Goal: Transaction & Acquisition: Purchase product/service

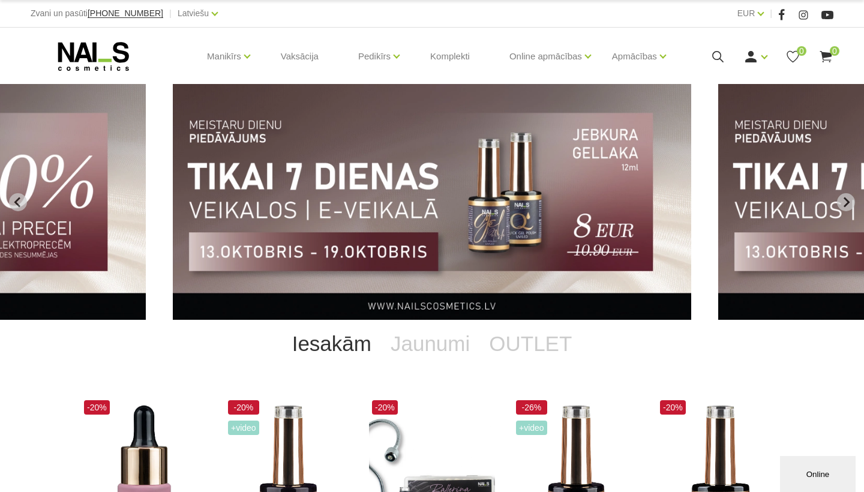
click at [480, 166] on img "3 of 13" at bounding box center [432, 202] width 519 height 236
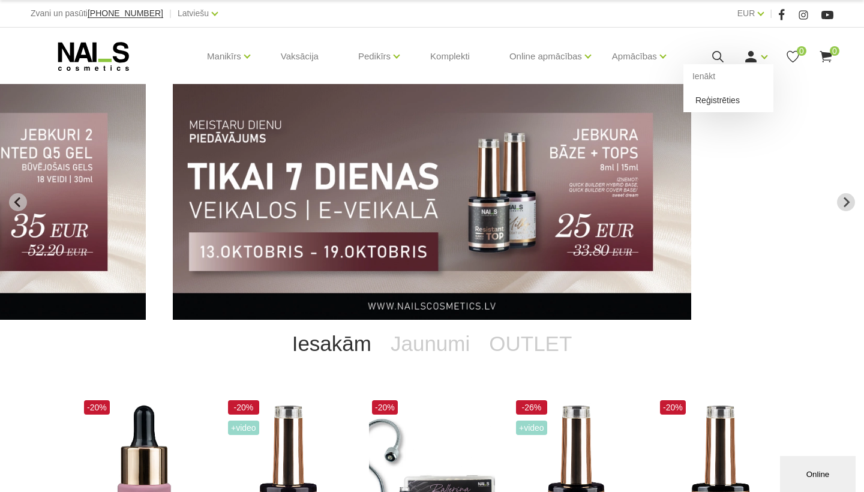
click at [744, 112] on link "Reģistrēties" at bounding box center [729, 100] width 90 height 24
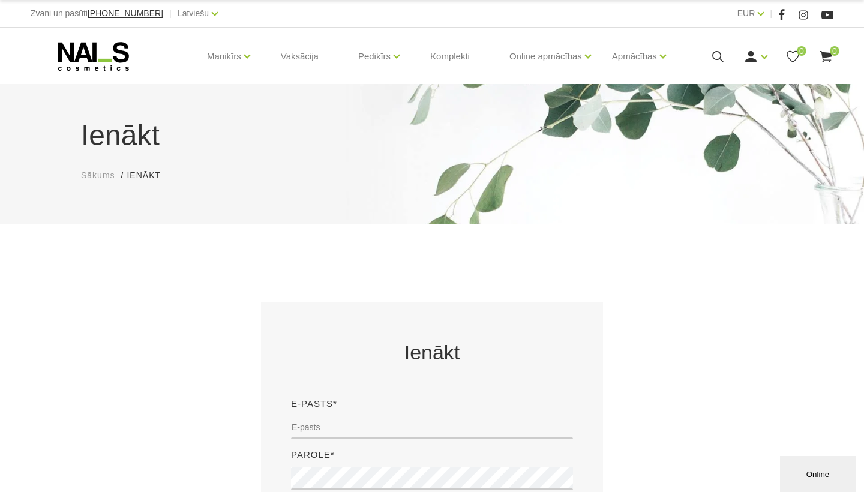
click at [636, 333] on div "Ienākt E-pasts* Parole* Ienākt Aimirsi paroli?" at bounding box center [432, 464] width 720 height 324
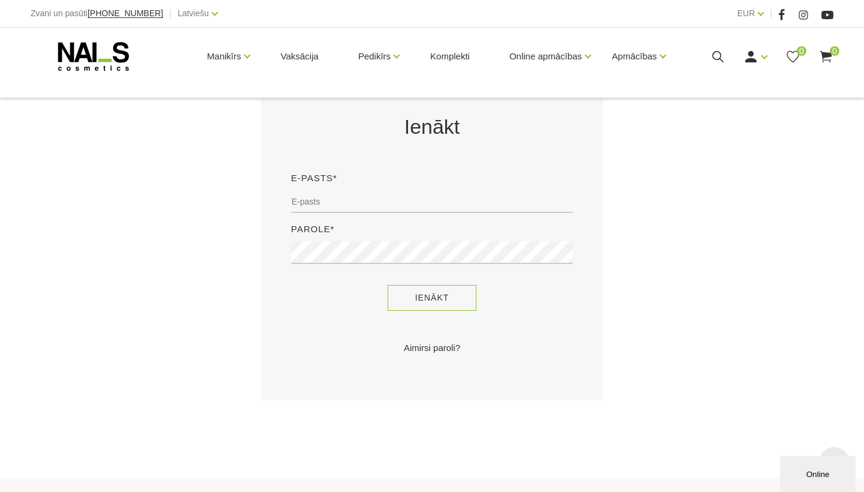
scroll to position [265, 0]
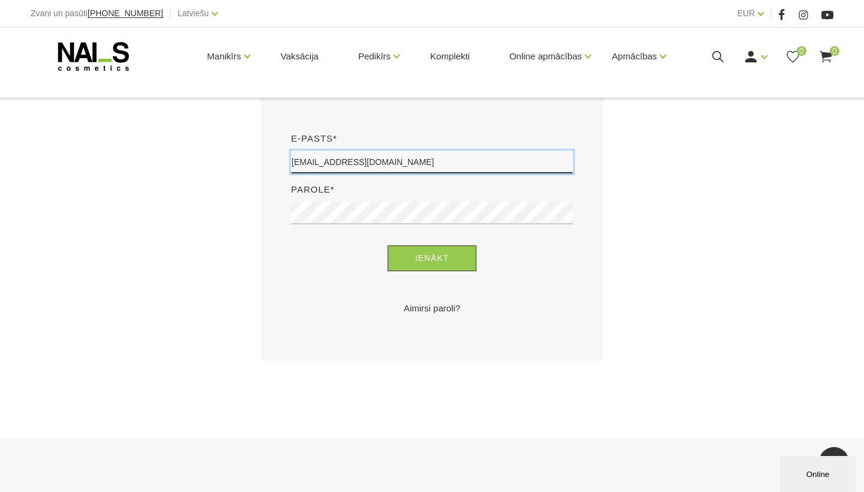
type input "[EMAIL_ADDRESS][DOMAIN_NAME]"
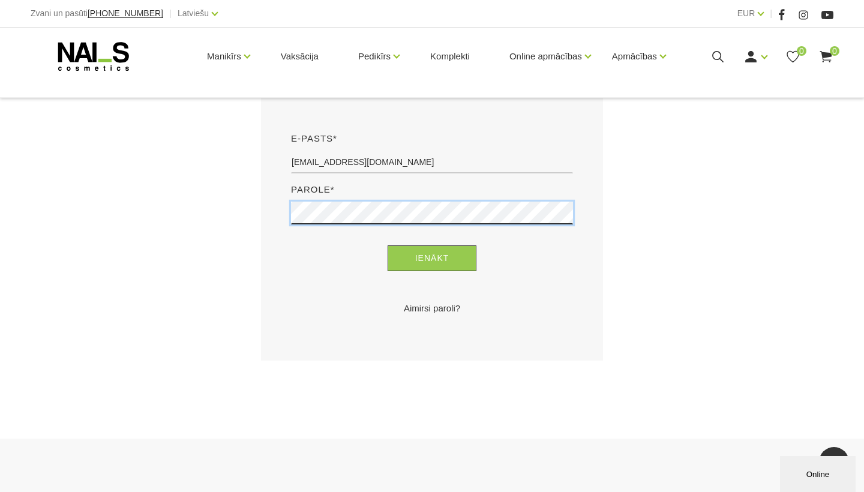
scroll to position [0, 0]
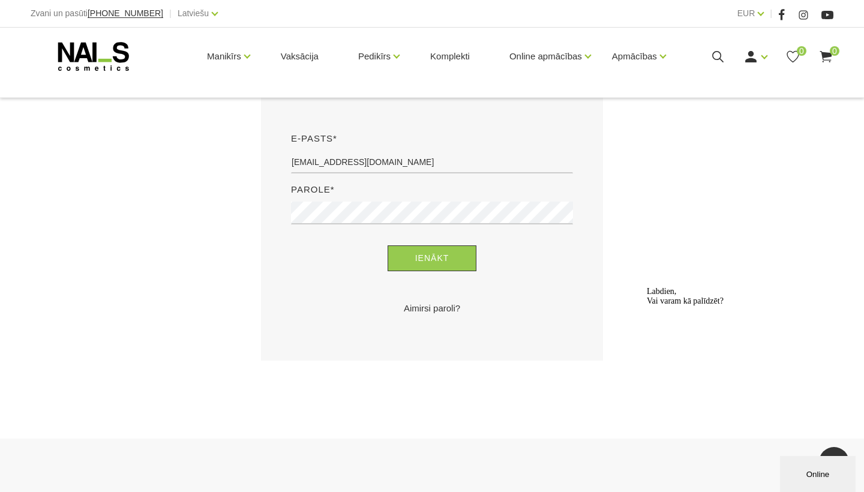
click at [540, 301] on link "Aimirsi paroli?" at bounding box center [432, 308] width 282 height 14
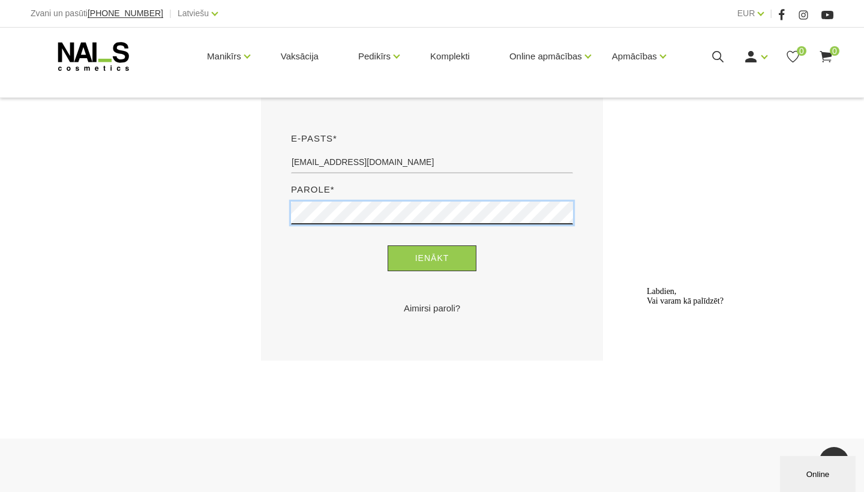
click at [432, 258] on button "Ienākt" at bounding box center [432, 258] width 89 height 26
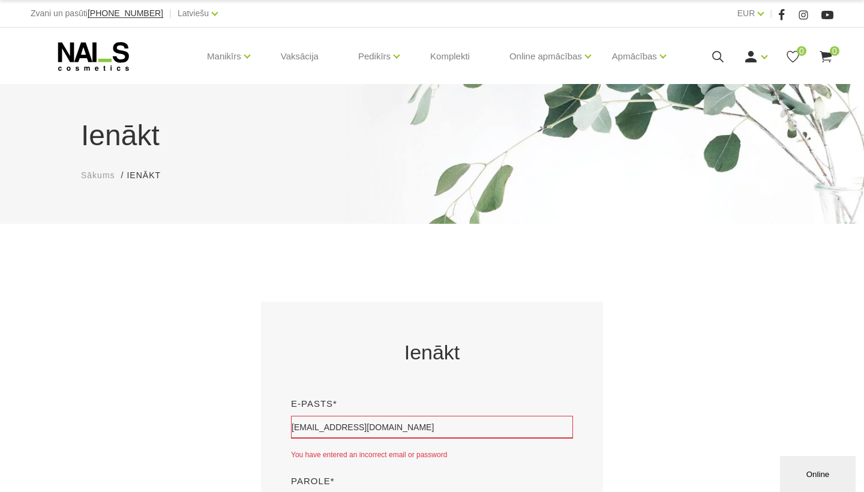
click at [115, 361] on div "Ienākt E-pasts* [EMAIL_ADDRESS][DOMAIN_NAME] You have entered an incorrect emai…" at bounding box center [432, 477] width 720 height 351
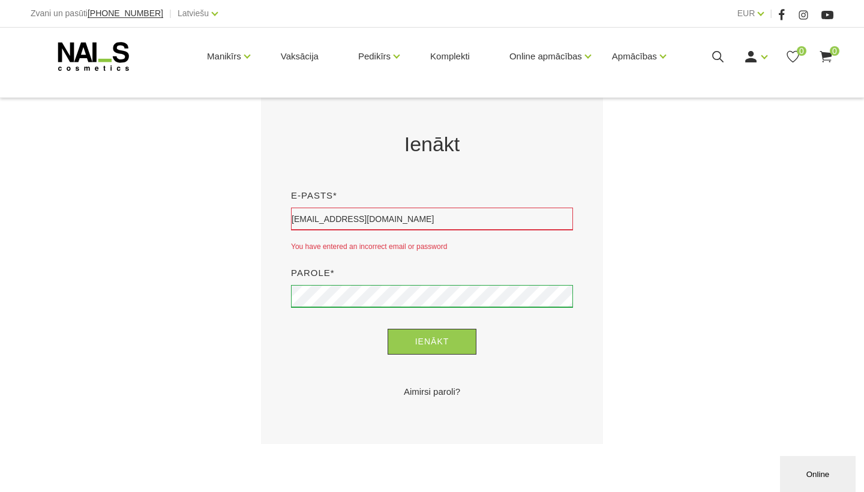
scroll to position [221, 0]
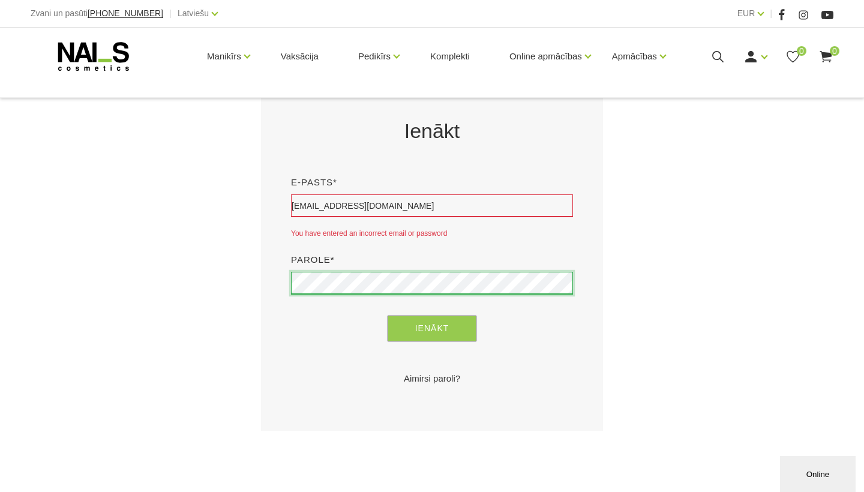
click at [432, 328] on button "Ienākt" at bounding box center [432, 329] width 89 height 26
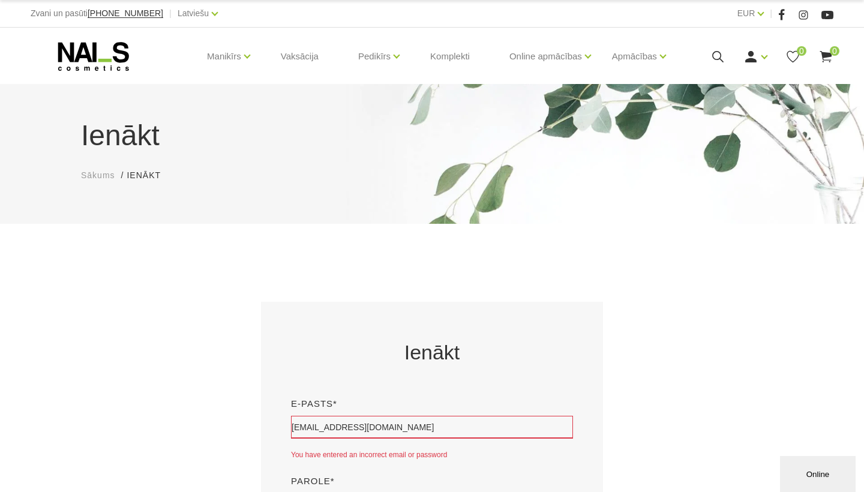
click at [389, 313] on div "Ienākt E-pasts* [EMAIL_ADDRESS][DOMAIN_NAME] You have entered an incorrect emai…" at bounding box center [432, 477] width 342 height 351
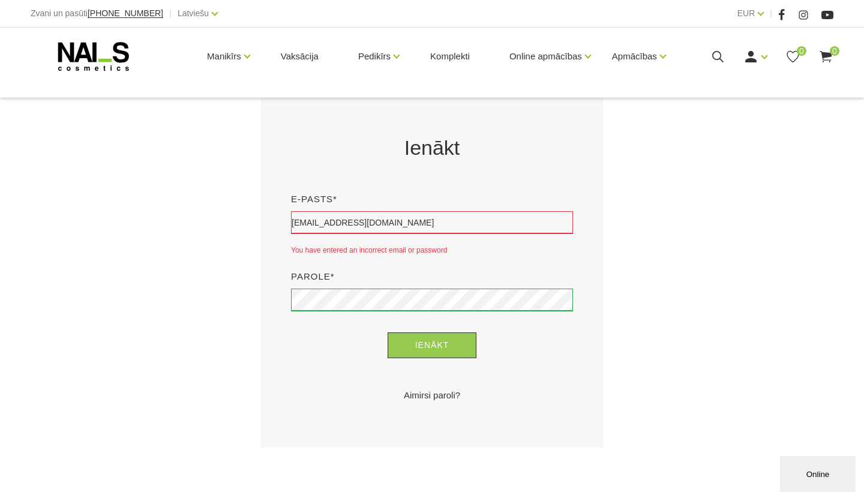
scroll to position [234, 0]
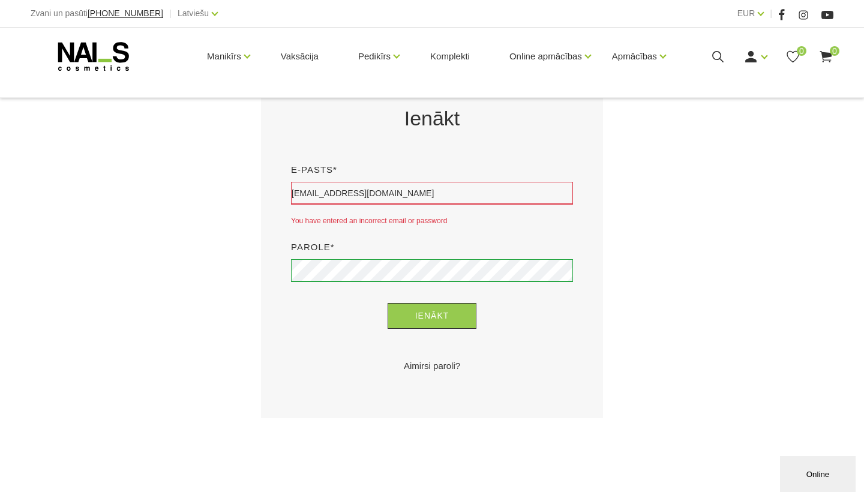
click at [419, 366] on link "Aimirsi paroli?" at bounding box center [432, 366] width 282 height 14
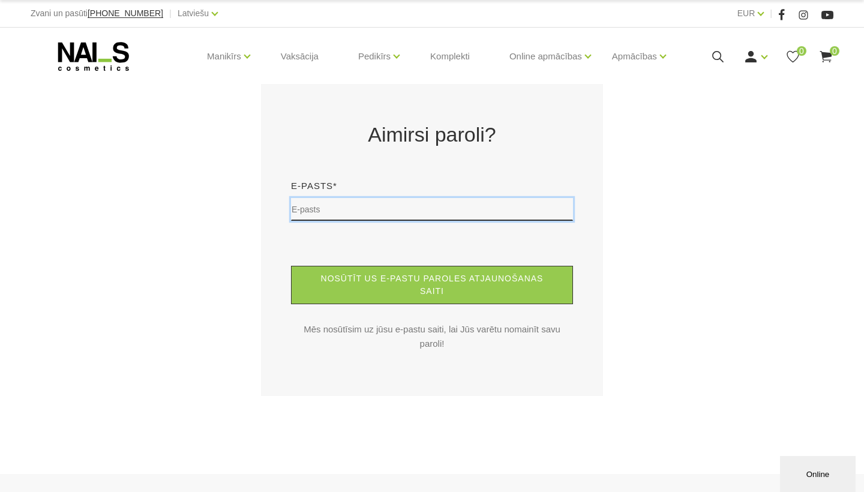
click at [345, 209] on input "text" at bounding box center [432, 209] width 282 height 23
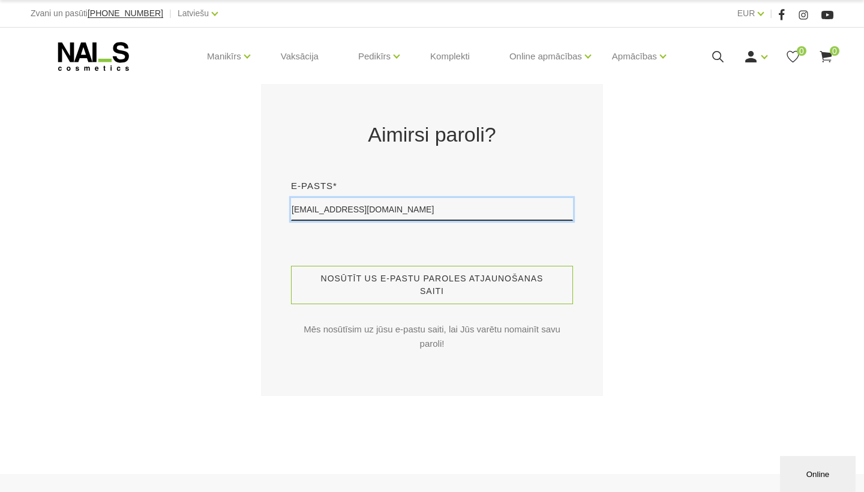
type input "[EMAIL_ADDRESS][DOMAIN_NAME]"
click at [351, 279] on button "Nosūtīt us e-pastu paroles atjaunošanas saiti" at bounding box center [432, 285] width 282 height 38
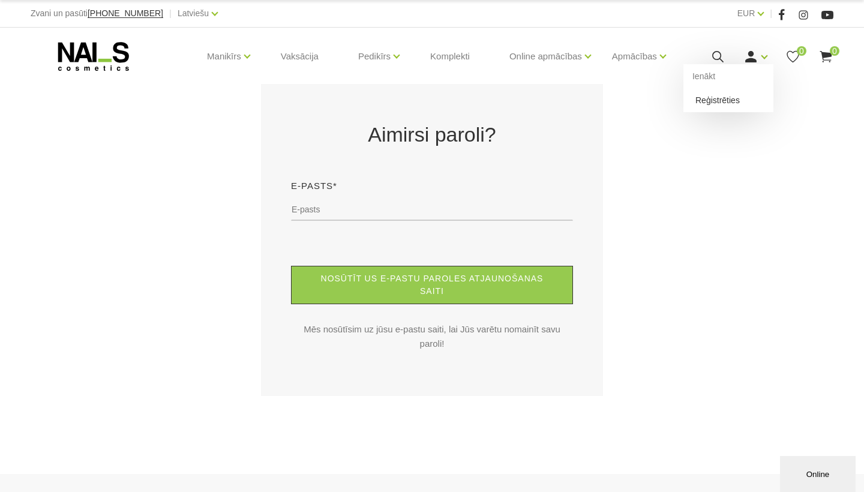
click at [739, 112] on link "Reģistrēties" at bounding box center [729, 100] width 90 height 24
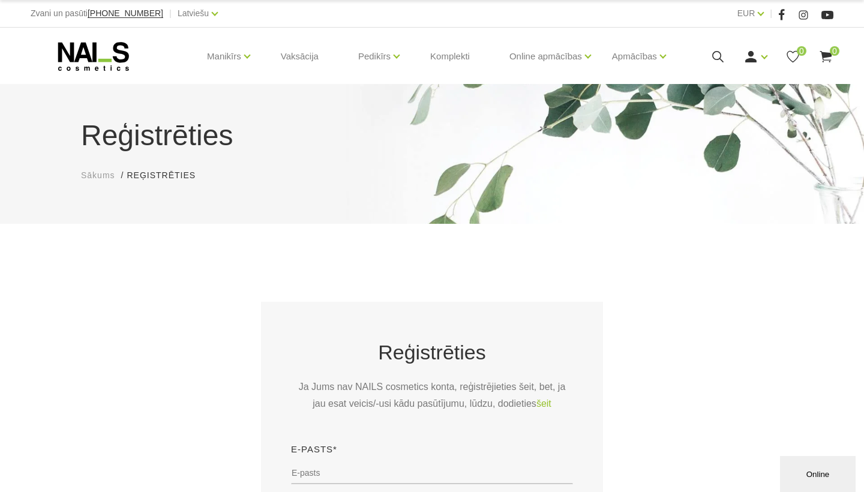
click at [581, 288] on div "Reģistrēties Sākums Reģistrēties Reģistrēties Reģistrēties Ja Jums nav NAILS co…" at bounding box center [432, 387] width 864 height 774
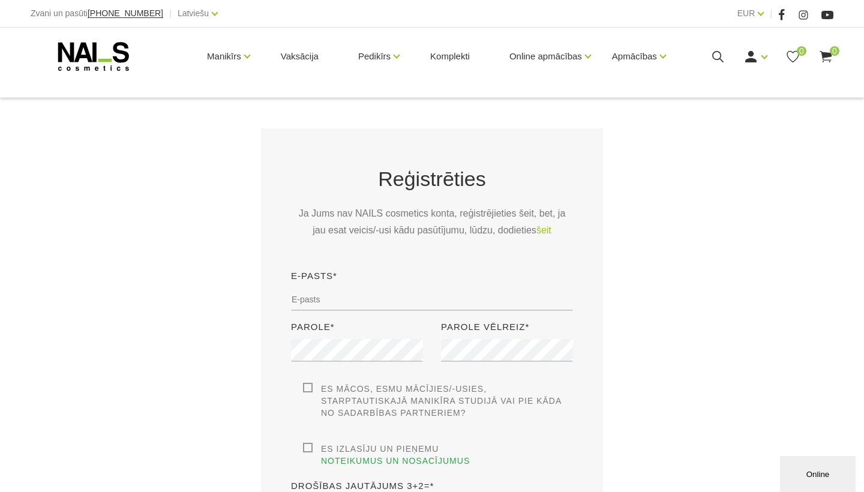
scroll to position [174, 0]
click at [455, 280] on div "E-pasts*" at bounding box center [432, 293] width 300 height 51
click at [449, 286] on div "E-pasts*" at bounding box center [432, 293] width 300 height 51
click at [366, 304] on input "email" at bounding box center [432, 299] width 282 height 23
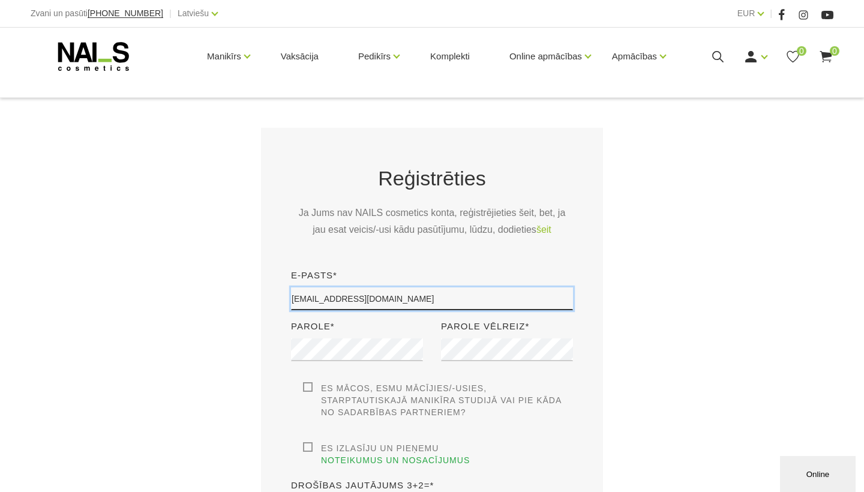
type input "eihmaneodrija@gmail.com"
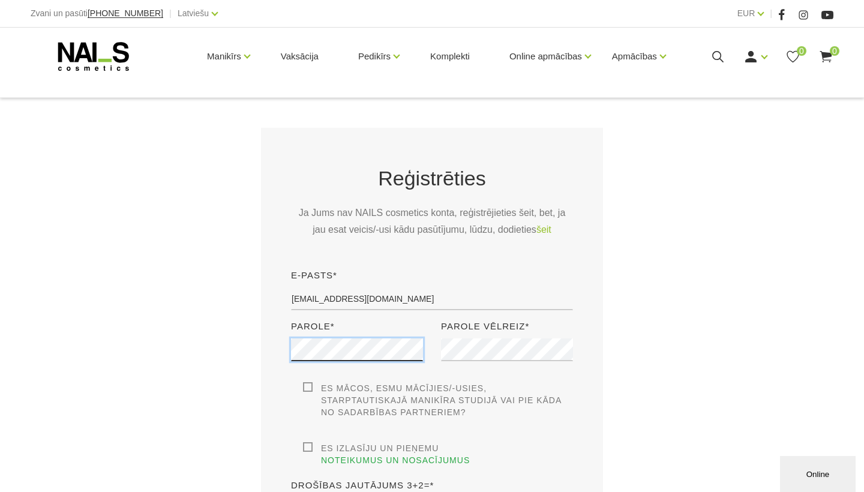
click at [349, 348] on div "Reģistrēties Ja Jums nav NAILS cosmetics konta, reģistrējieties šeit, bet, ja j…" at bounding box center [432, 359] width 300 height 391
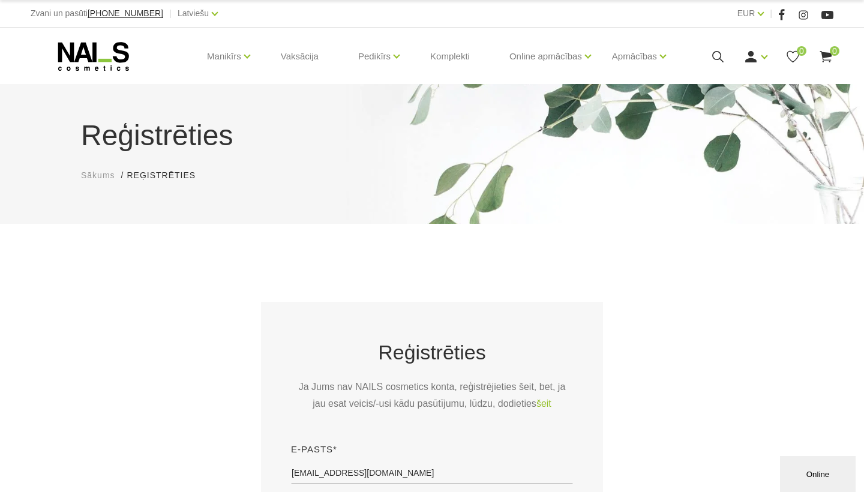
click at [349, 348] on h2 "Reģistrēties" at bounding box center [432, 352] width 282 height 29
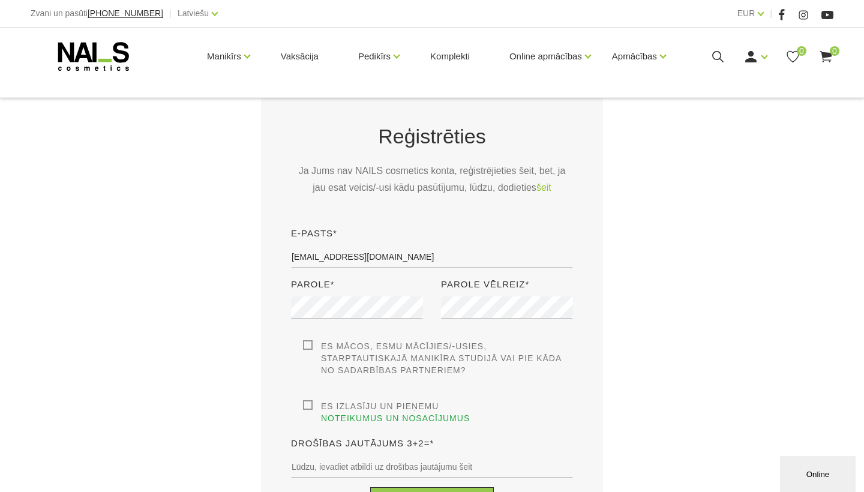
scroll to position [219, 0]
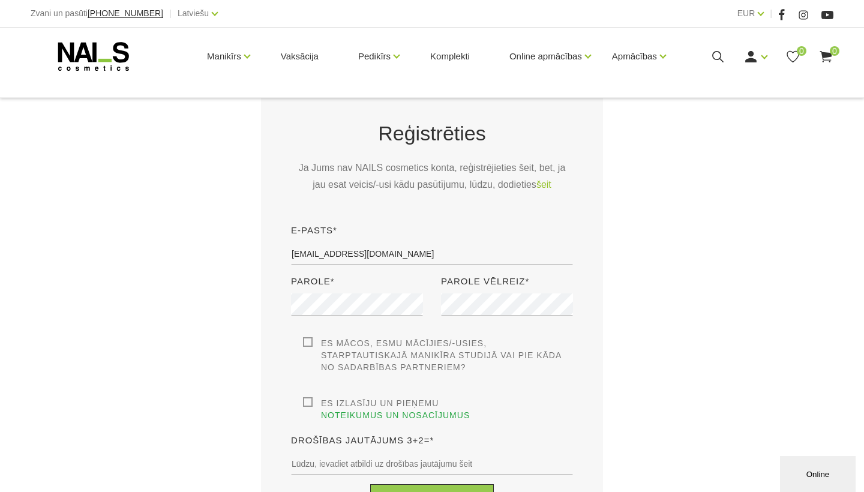
click at [568, 342] on label "Es mācos, esmu mācījies/-usies, Starptautiskajā Manikīra studijā vai pie kāda n…" at bounding box center [438, 355] width 270 height 36
click at [0, 0] on input "Es mācos, esmu mācījies/-usies, Starptautiskajā Manikīra studijā vai pie kāda n…" at bounding box center [0, 0] width 0 height 0
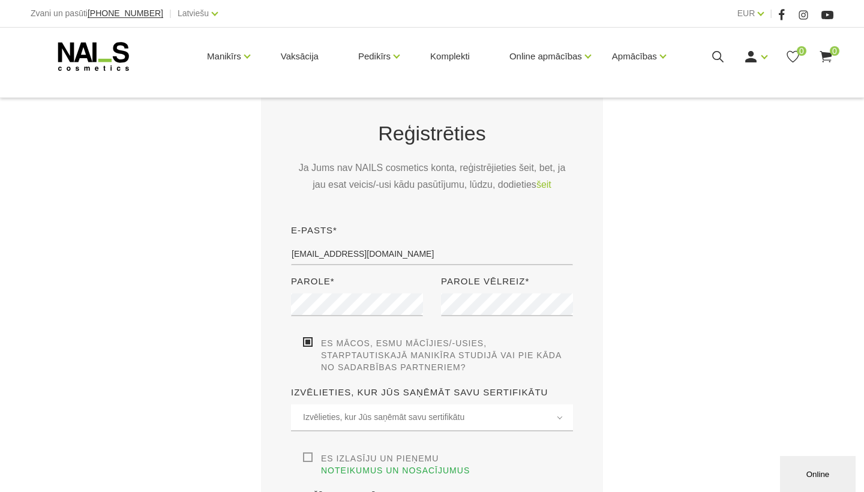
click at [316, 340] on label "Es mācos, esmu mācījies/-usies, Starptautiskajā Manikīra studijā vai pie kāda n…" at bounding box center [438, 355] width 270 height 36
click at [0, 0] on input "Es mācos, esmu mācījies/-usies, Starptautiskajā Manikīra studijā vai pie kāda n…" at bounding box center [0, 0] width 0 height 0
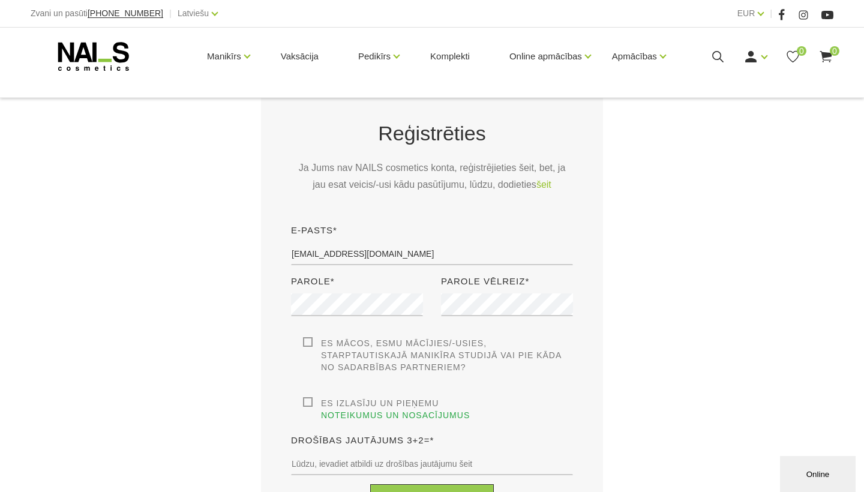
click at [307, 400] on label "Es izlasīju un pieņemu noteikumus un nosacījumus" at bounding box center [438, 409] width 270 height 24
click at [0, 0] on input "Es izlasīju un pieņemu noteikumus un nosacījumus" at bounding box center [0, 0] width 0 height 0
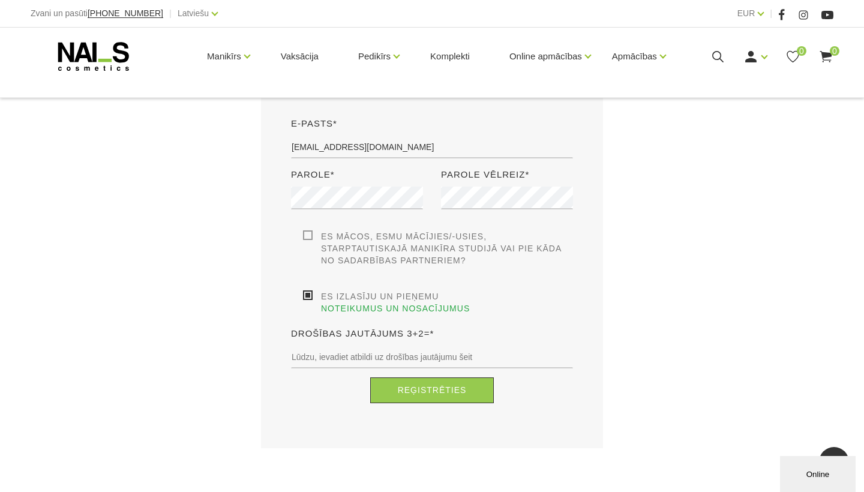
scroll to position [330, 0]
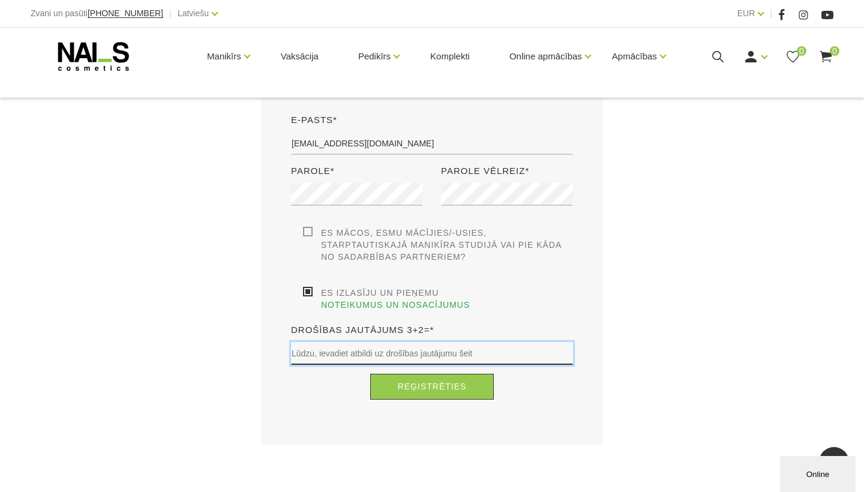
click at [341, 350] on input "text" at bounding box center [432, 353] width 282 height 23
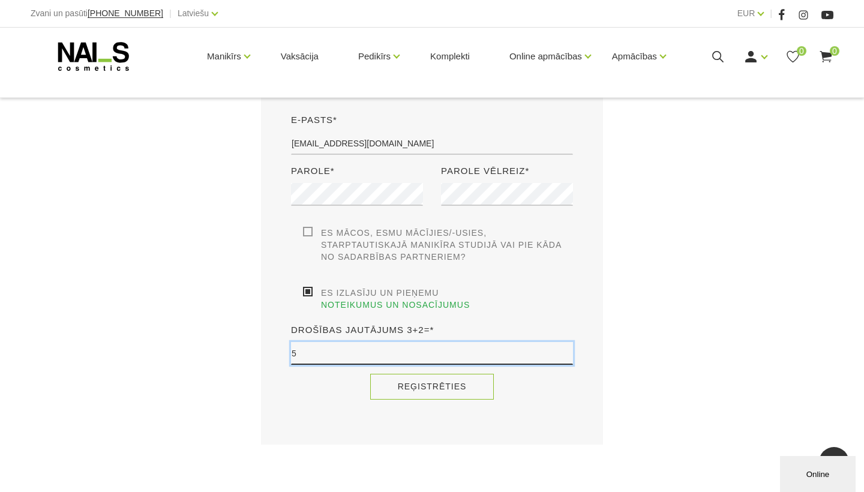
type input "5"
click at [424, 391] on button "Reģistrēties" at bounding box center [432, 387] width 124 height 26
click at [401, 382] on button "Reģistrēties" at bounding box center [432, 387] width 124 height 26
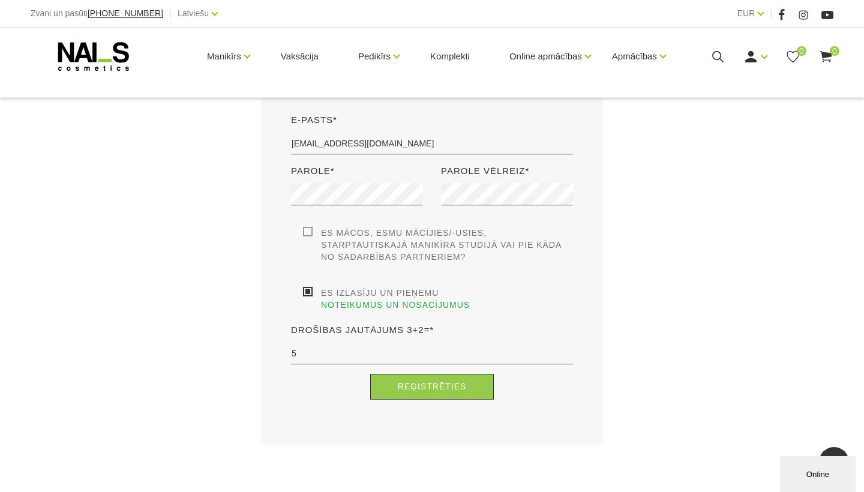
click at [309, 229] on label "Es mācos, esmu mācījies/-usies, Starptautiskajā Manikīra studijā vai pie kāda n…" at bounding box center [438, 245] width 270 height 36
click at [0, 0] on input "Es mācos, esmu mācījies/-usies, Starptautiskajā Manikīra studijā vai pie kāda n…" at bounding box center [0, 0] width 0 height 0
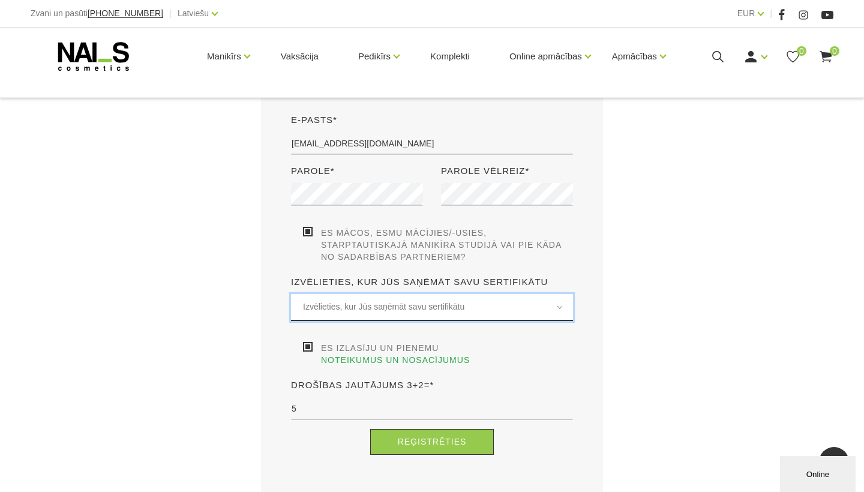
click at [337, 308] on span "Izvēlieties, kur Jūs saņēmāt savu sertifikātu" at bounding box center [432, 307] width 258 height 14
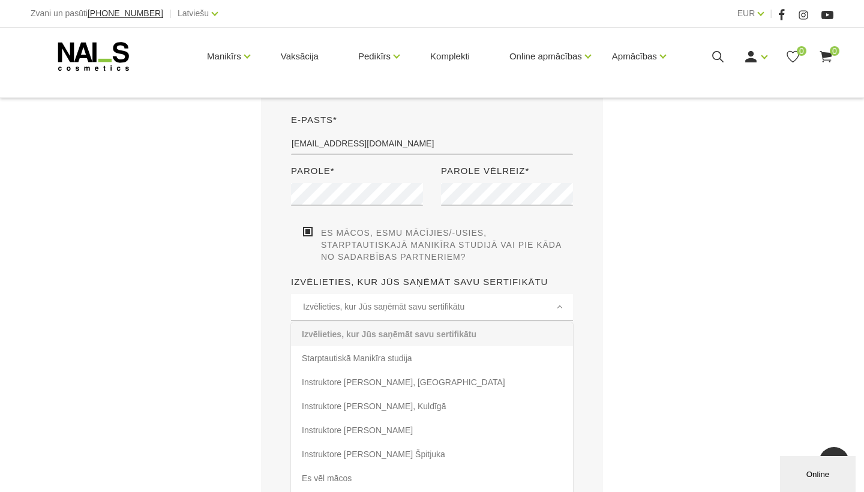
click at [205, 263] on div "Reģistrēties Ja Jums nav NAILS cosmetics konta, reģistrējieties šeit, bet, ja j…" at bounding box center [432, 236] width 720 height 528
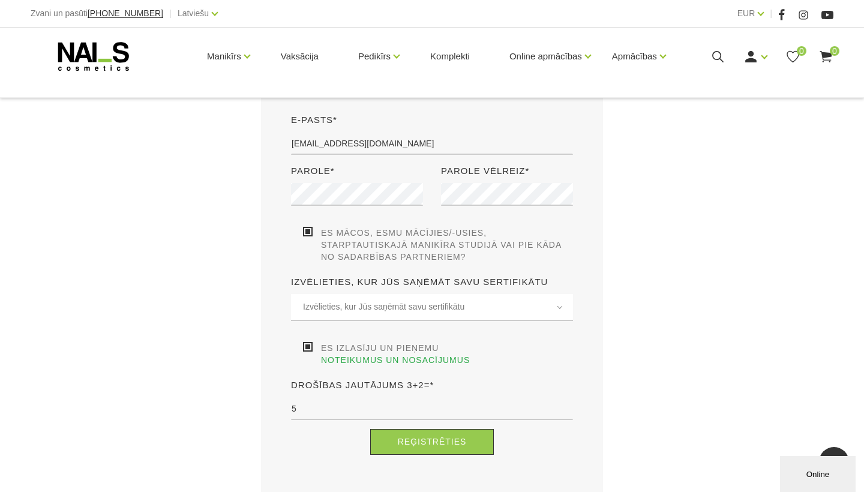
click at [308, 230] on label "Es mācos, esmu mācījies/-usies, Starptautiskajā Manikīra studijā vai pie kāda n…" at bounding box center [438, 245] width 270 height 36
click at [0, 0] on input "Es mācos, esmu mācījies/-usies, Starptautiskajā Manikīra studijā vai pie kāda n…" at bounding box center [0, 0] width 0 height 0
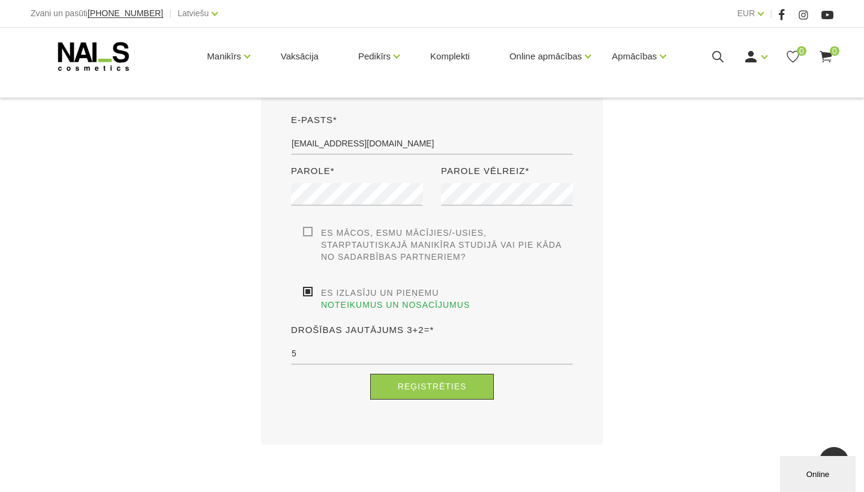
click at [312, 290] on label "Es izlasīju un pieņemu noteikumus un nosacījumus" at bounding box center [438, 299] width 270 height 24
click at [0, 0] on input "Es izlasīju un pieņemu noteikumus un nosacījumus" at bounding box center [0, 0] width 0 height 0
click at [308, 291] on label "Es izlasīju un pieņemu noteikumus un nosacījumus" at bounding box center [438, 299] width 270 height 24
click at [0, 0] on input "Es izlasīju un pieņemu noteikumus un nosacījumus" at bounding box center [0, 0] width 0 height 0
click at [402, 385] on button "Reģistrēties" at bounding box center [432, 387] width 124 height 26
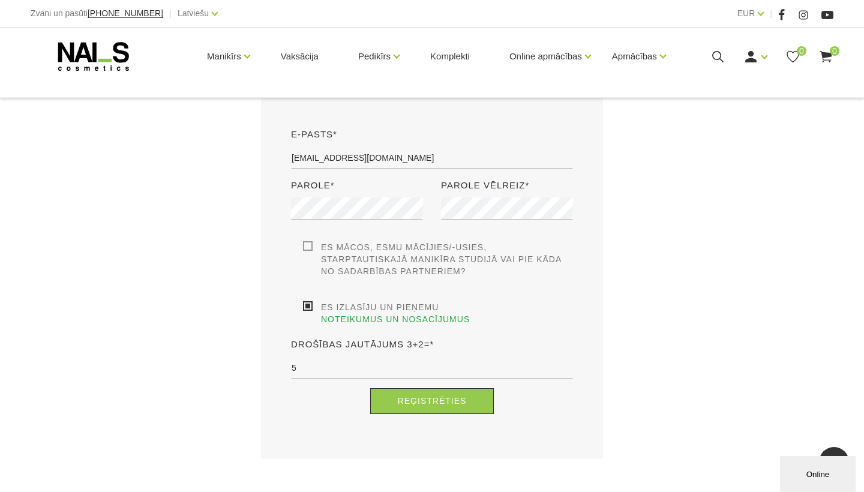
scroll to position [322, 0]
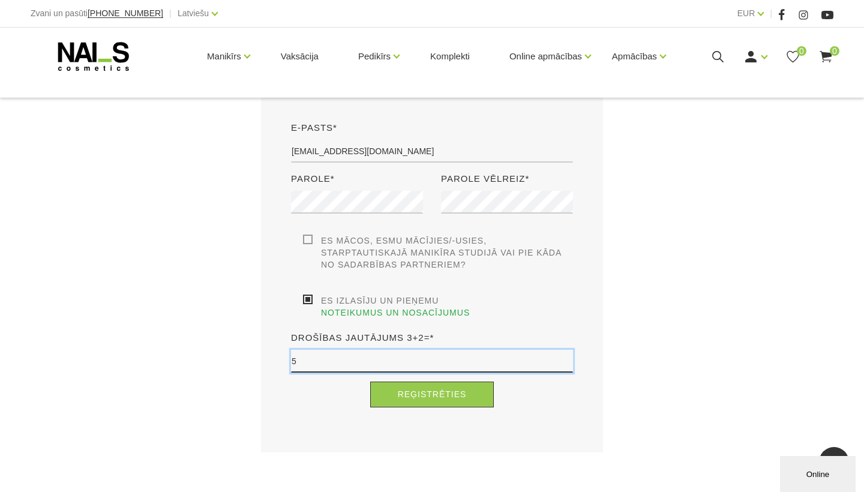
click at [345, 360] on input "5" at bounding box center [432, 361] width 282 height 23
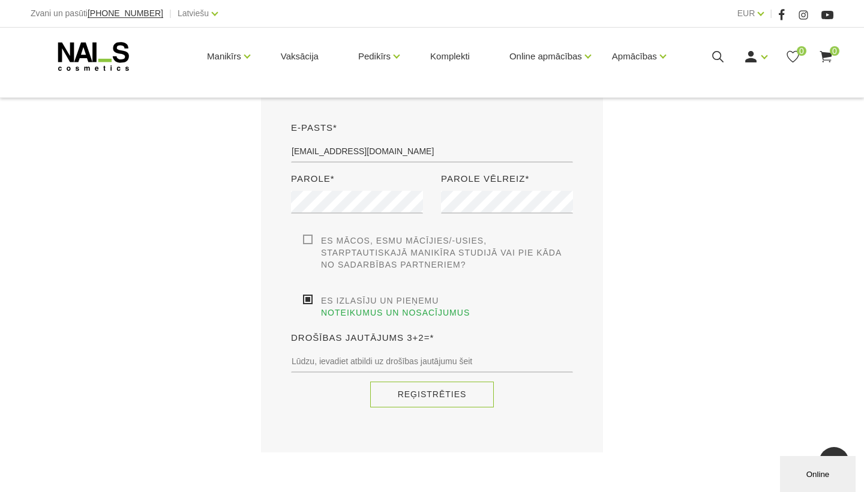
click at [387, 403] on button "Reģistrēties" at bounding box center [432, 395] width 124 height 26
click at [841, 472] on div "Online" at bounding box center [818, 474] width 58 height 9
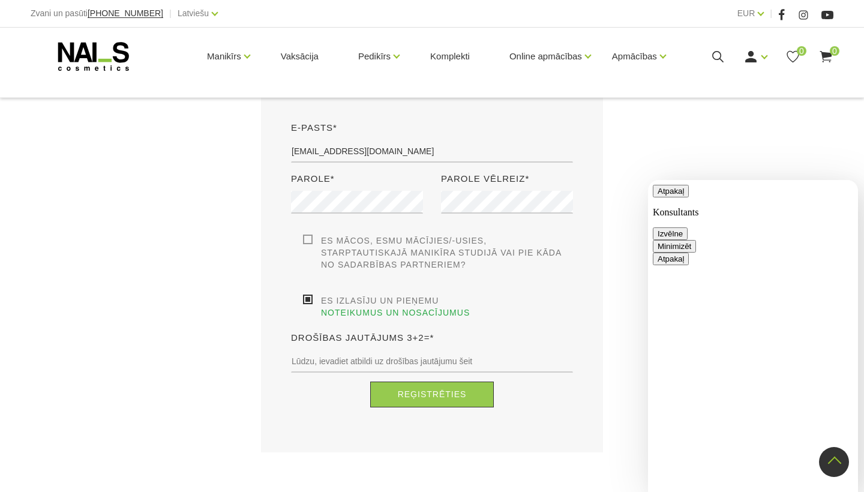
click at [696, 240] on button "Minimizēt" at bounding box center [674, 246] width 43 height 13
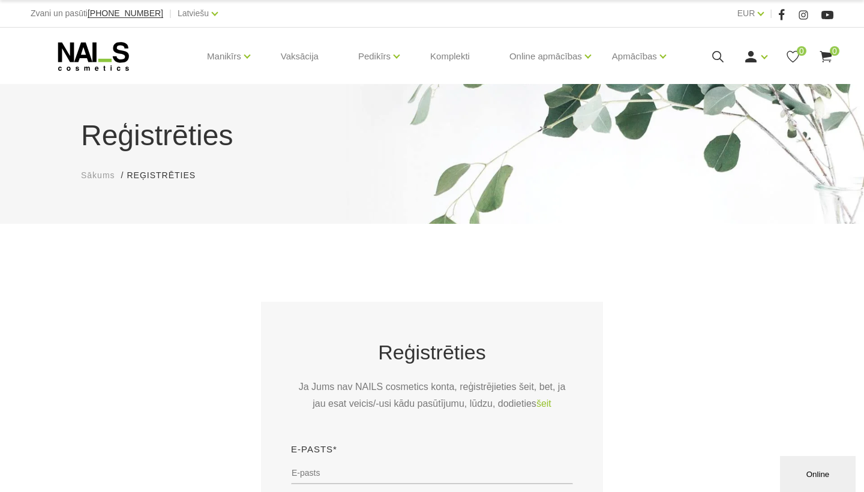
click at [669, 199] on div "Reģistrēties Sākums Reģistrēties Reģistrēties" at bounding box center [432, 154] width 864 height 140
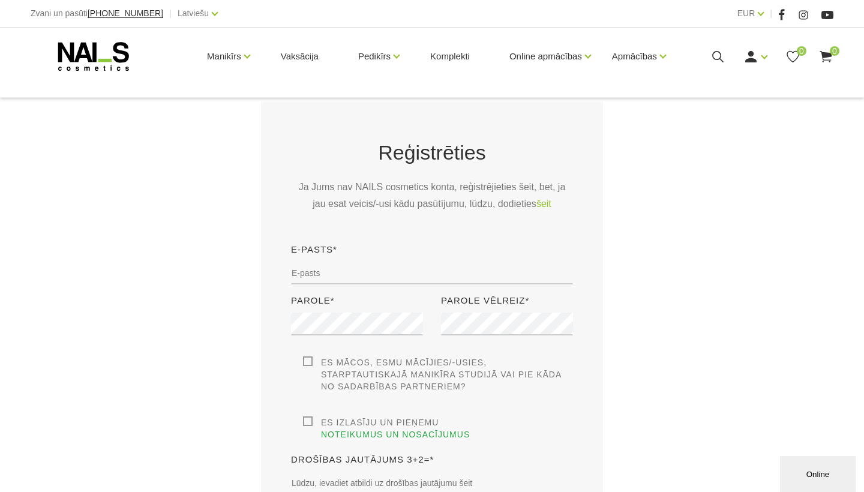
scroll to position [213, 0]
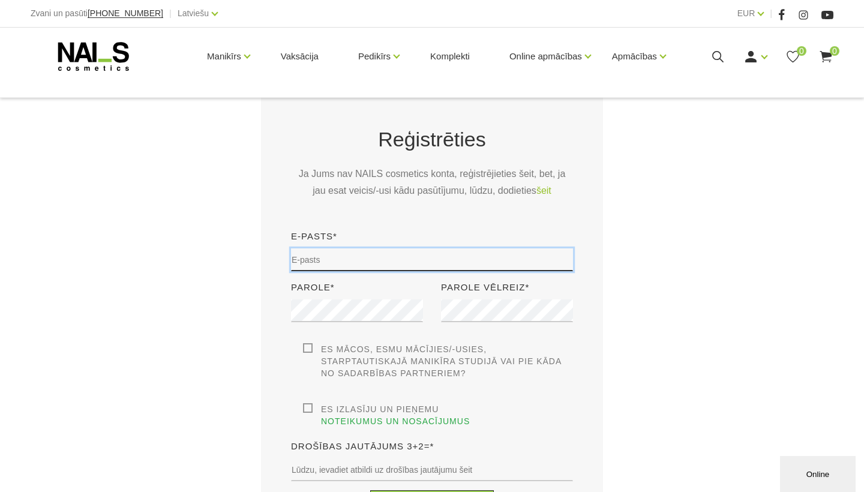
click at [462, 265] on input "email" at bounding box center [432, 259] width 282 height 23
type input "eihmaneodrija@gmail.com"
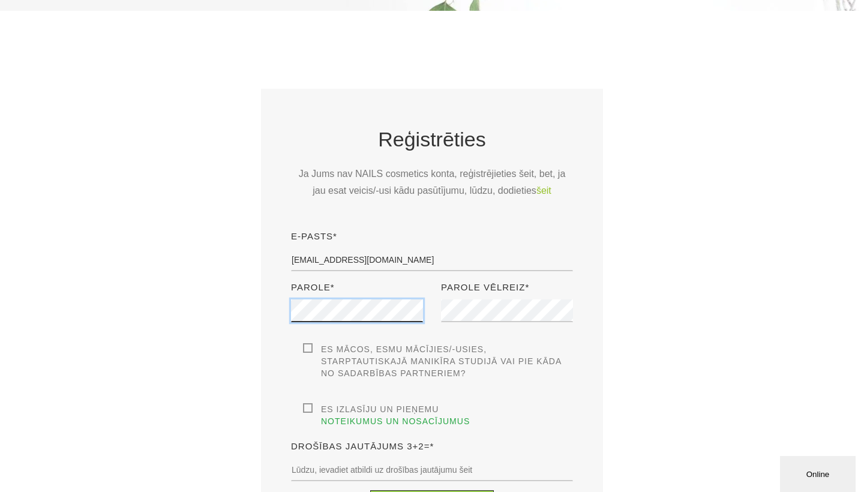
click at [389, 307] on div "Reģistrēties Ja Jums nav NAILS cosmetics konta, reģistrējieties šeit, bet, ja j…" at bounding box center [432, 325] width 342 height 472
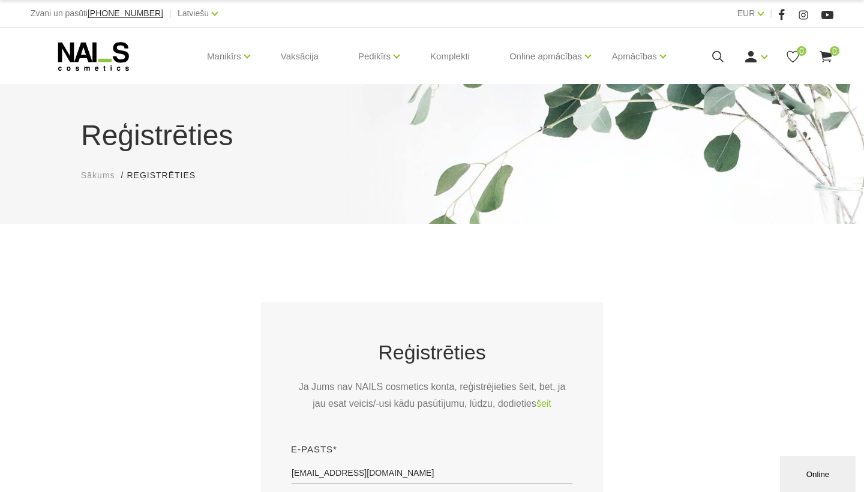
click at [375, 265] on div "Reģistrēties Sākums Reģistrēties Reģistrēties Reģistrēties Ja Jums nav NAILS co…" at bounding box center [432, 387] width 864 height 774
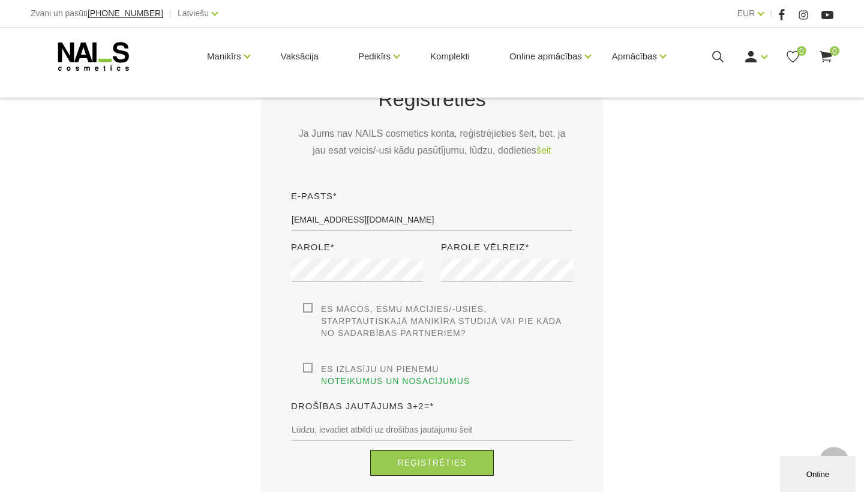
scroll to position [256, 0]
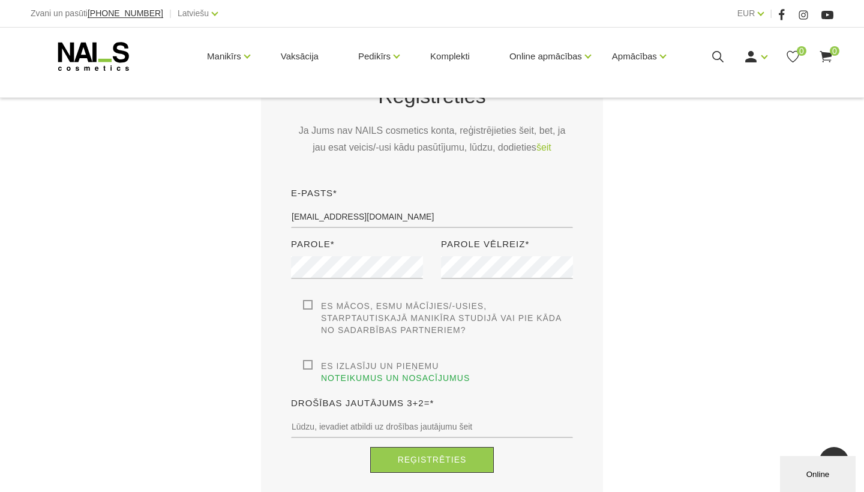
click at [306, 362] on label "Es izlasīju un pieņemu noteikumus un nosacījumus" at bounding box center [438, 372] width 270 height 24
click at [0, 0] on input "Es izlasīju un pieņemu noteikumus un nosacījumus" at bounding box center [0, 0] width 0 height 0
click at [335, 378] on link "noteikumus un nosacījumus" at bounding box center [395, 378] width 149 height 12
click at [411, 461] on button "Reģistrēties" at bounding box center [432, 460] width 124 height 26
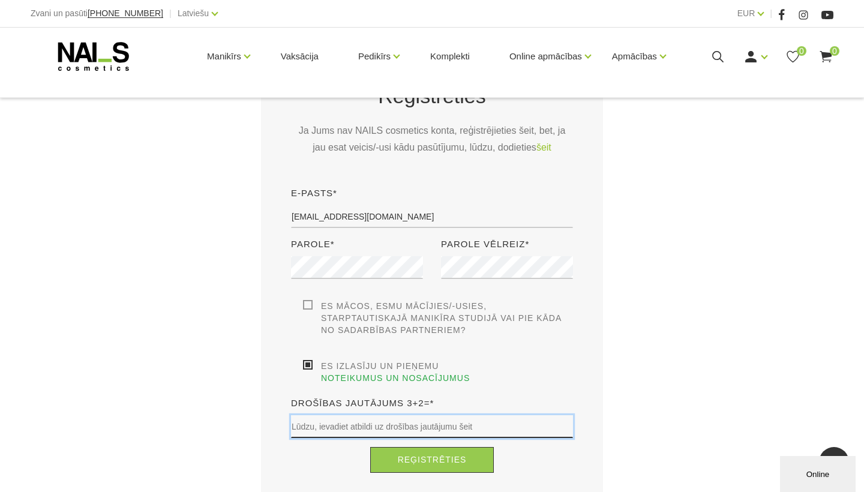
click at [371, 428] on input "text" at bounding box center [432, 426] width 282 height 23
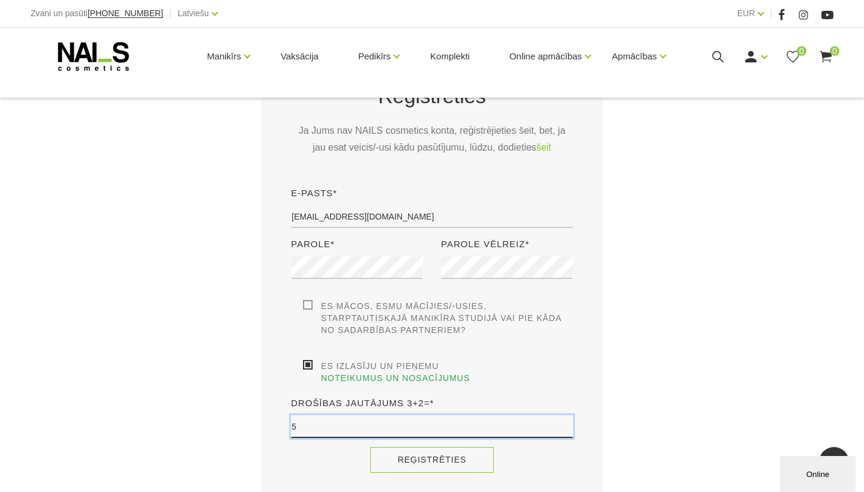
type input "5"
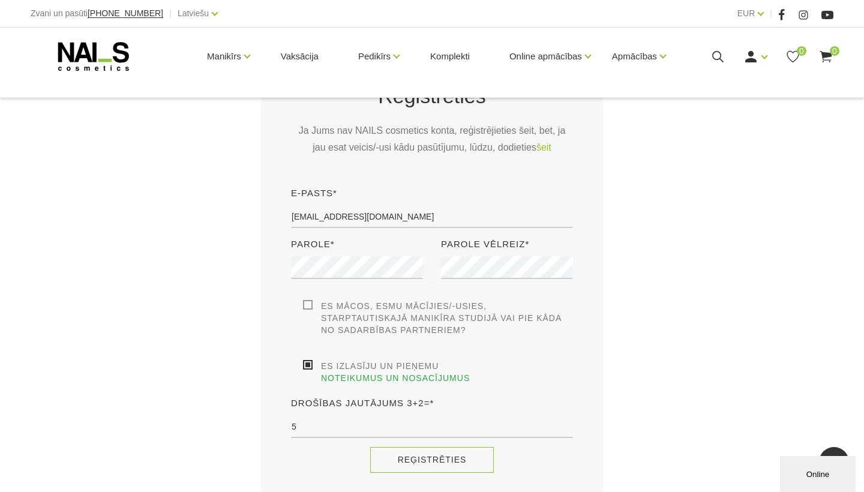
click at [403, 463] on button "Reģistrēties" at bounding box center [432, 460] width 124 height 26
click at [438, 465] on button "Reģistrēties" at bounding box center [432, 460] width 124 height 26
click at [310, 366] on label "Es izlasīju un pieņemu noteikumus un nosacījumus" at bounding box center [438, 372] width 270 height 24
click at [0, 0] on input "Es izlasīju un pieņemu noteikumus un nosacījumus" at bounding box center [0, 0] width 0 height 0
click at [418, 456] on button "Reģistrēties" at bounding box center [432, 460] width 124 height 26
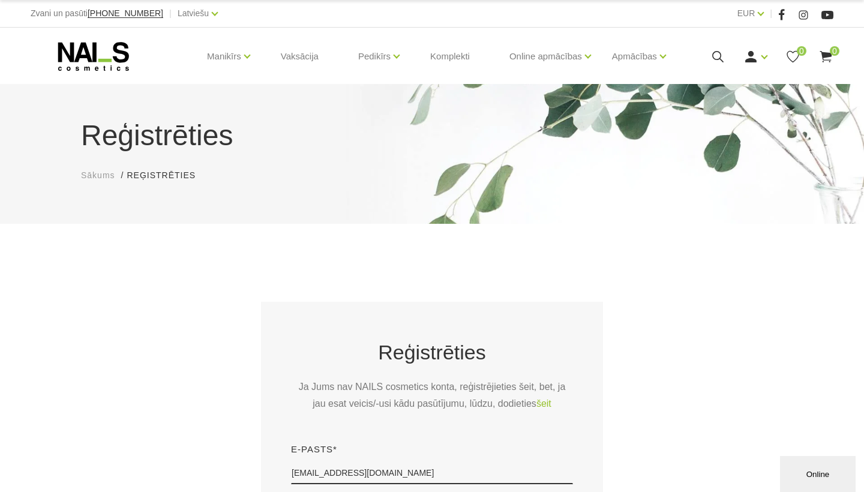
scroll to position [-7, 0]
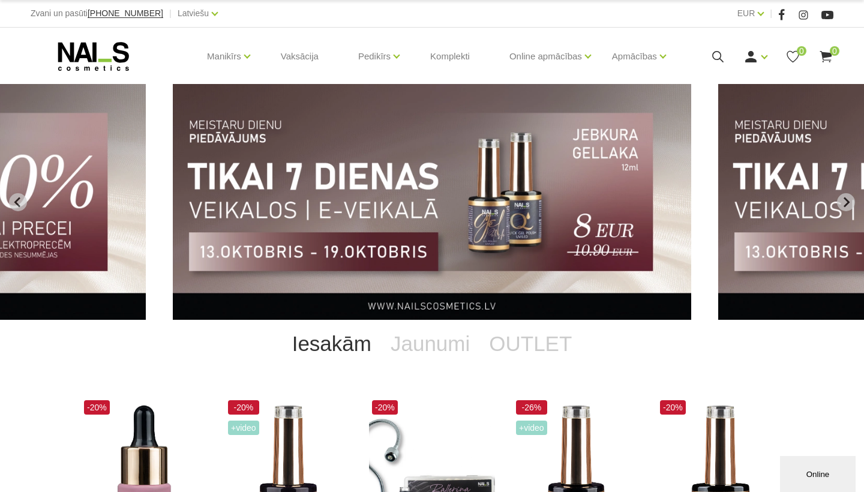
click at [345, 224] on img "3 of 13" at bounding box center [432, 202] width 519 height 236
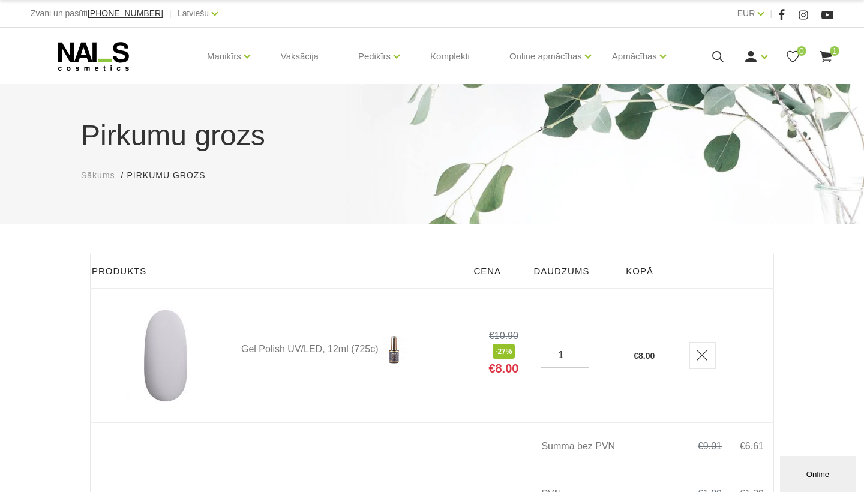
click at [808, 225] on div "Pirkumu grozs Sākums Pirkumu grozs Pirkumu grozs Produkts Cena Daudzums Kopā Ge…" at bounding box center [432, 351] width 864 height 702
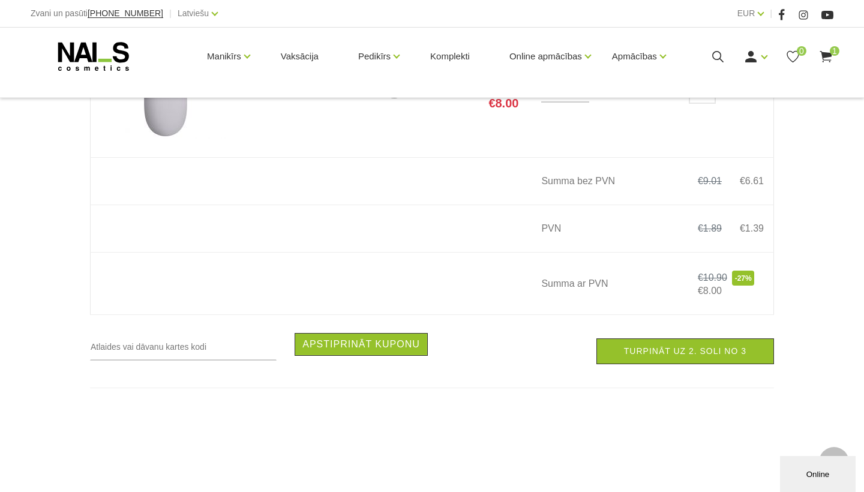
scroll to position [266, 0]
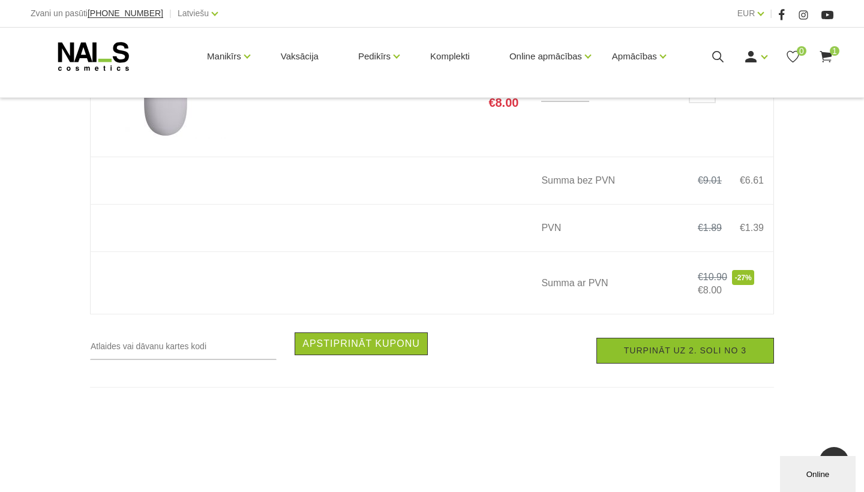
click at [696, 358] on link "Turpināt uz 2. soli no 3" at bounding box center [686, 351] width 178 height 26
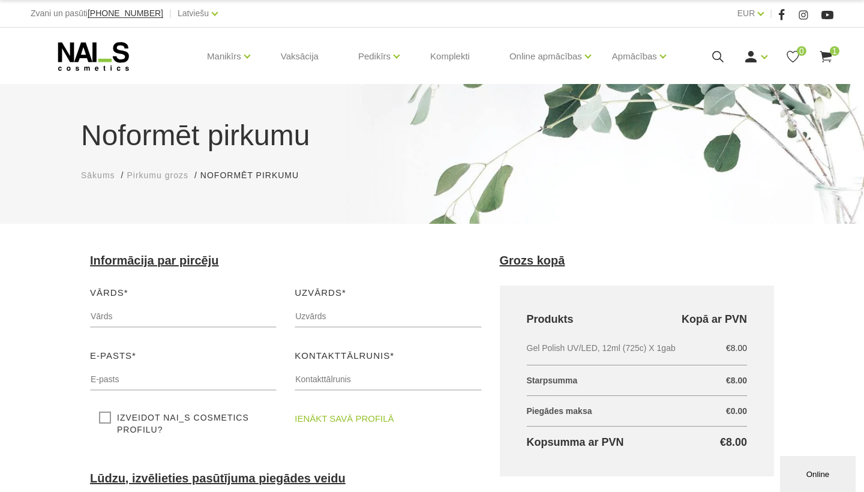
click at [726, 377] on span "€" at bounding box center [728, 381] width 5 height 18
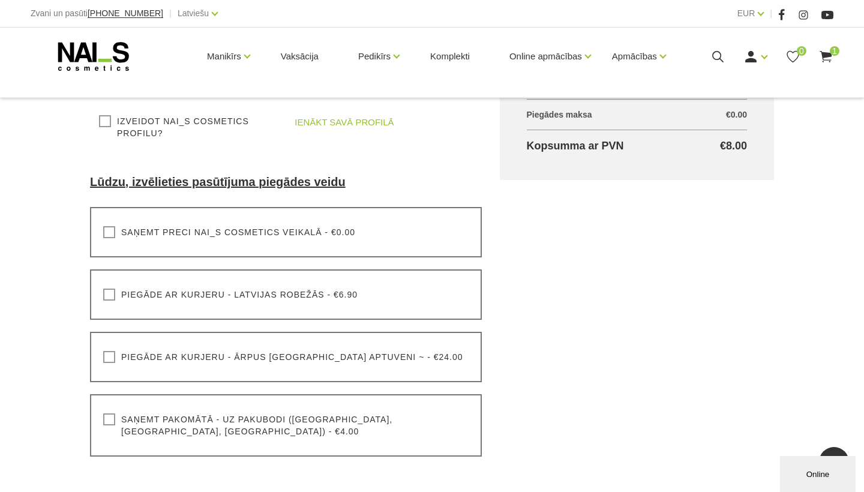
scroll to position [295, 0]
click at [109, 233] on label "Saņemt preci NAI_S cosmetics veikalā - €0.00" at bounding box center [229, 233] width 252 height 12
click at [0, 0] on input "Saņemt preci NAI_S cosmetics veikalā - €0.00" at bounding box center [0, 0] width 0 height 0
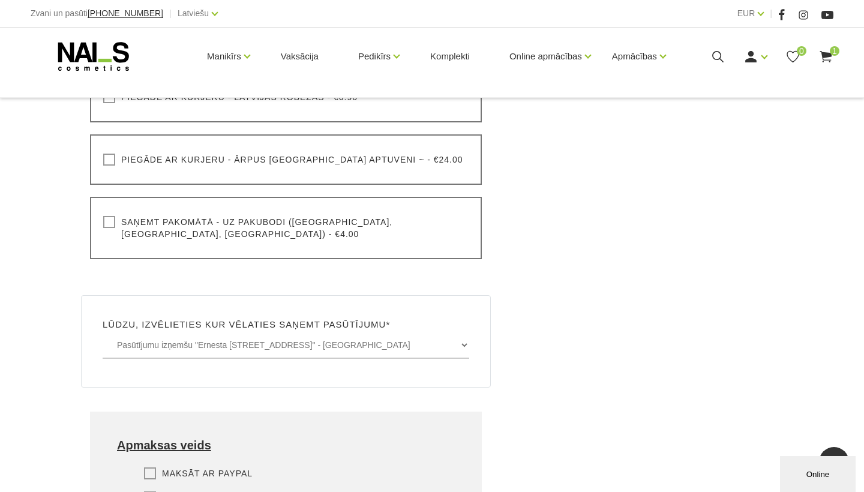
scroll to position [484, 0]
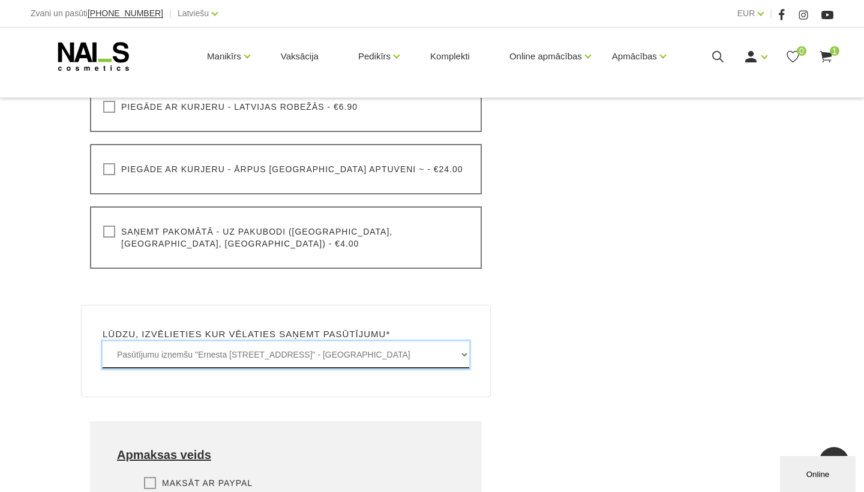
select select "[STREET_ADDRESS]"
